Goal: Find specific page/section: Find specific page/section

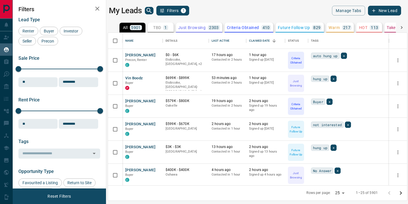
scroll to position [153, 299]
click at [152, 9] on icon "search button" at bounding box center [149, 10] width 7 height 7
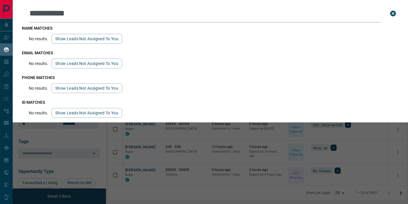
type input "**********"
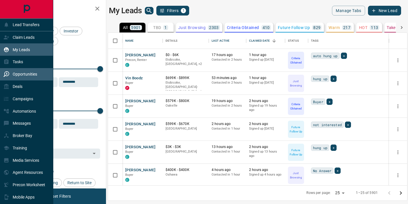
click at [16, 72] on p "Opportunities" at bounding box center [25, 74] width 24 height 5
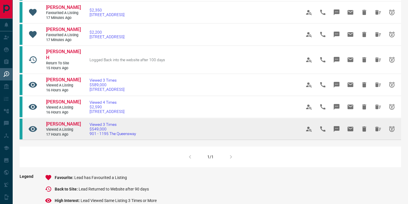
scroll to position [150, 0]
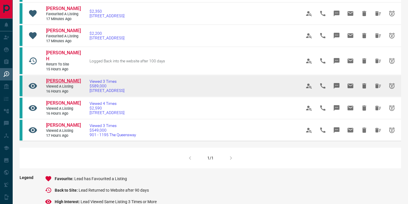
click at [66, 78] on span "[PERSON_NAME]" at bounding box center [63, 80] width 35 height 5
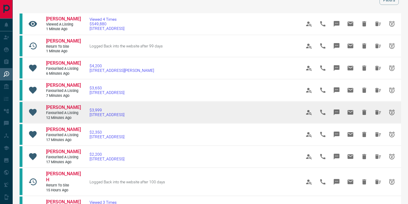
scroll to position [0, 0]
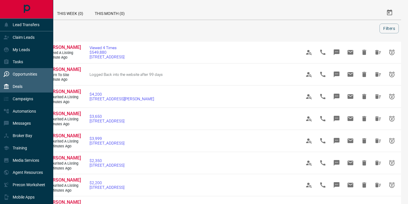
click at [20, 85] on p "Deals" at bounding box center [18, 86] width 10 height 5
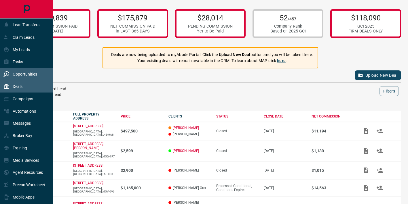
click at [30, 73] on p "Opportunities" at bounding box center [25, 74] width 24 height 5
